Goal: Task Accomplishment & Management: Manage account settings

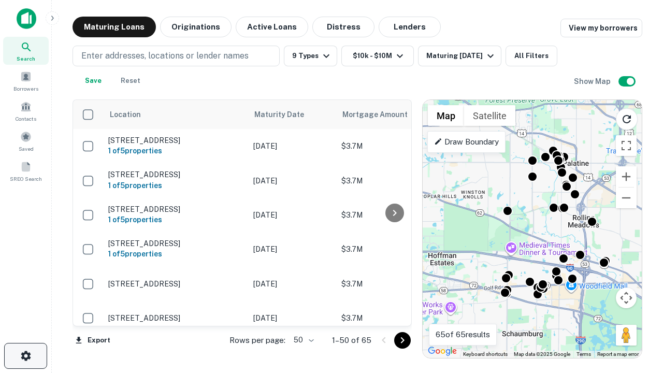
click at [25, 356] on icon "button" at bounding box center [26, 356] width 12 height 12
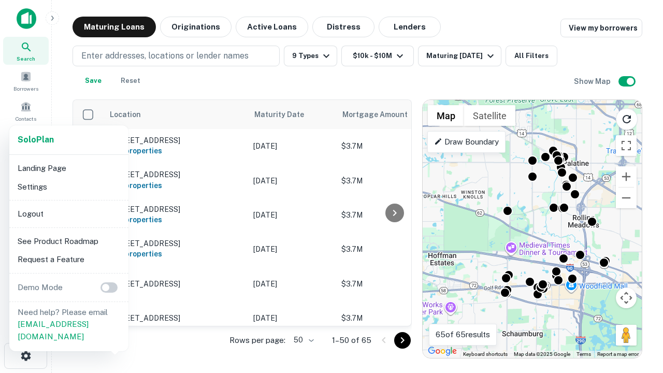
click at [68, 213] on li "Logout" at bounding box center [68, 214] width 111 height 19
